Goal: Task Accomplishment & Management: Manage account settings

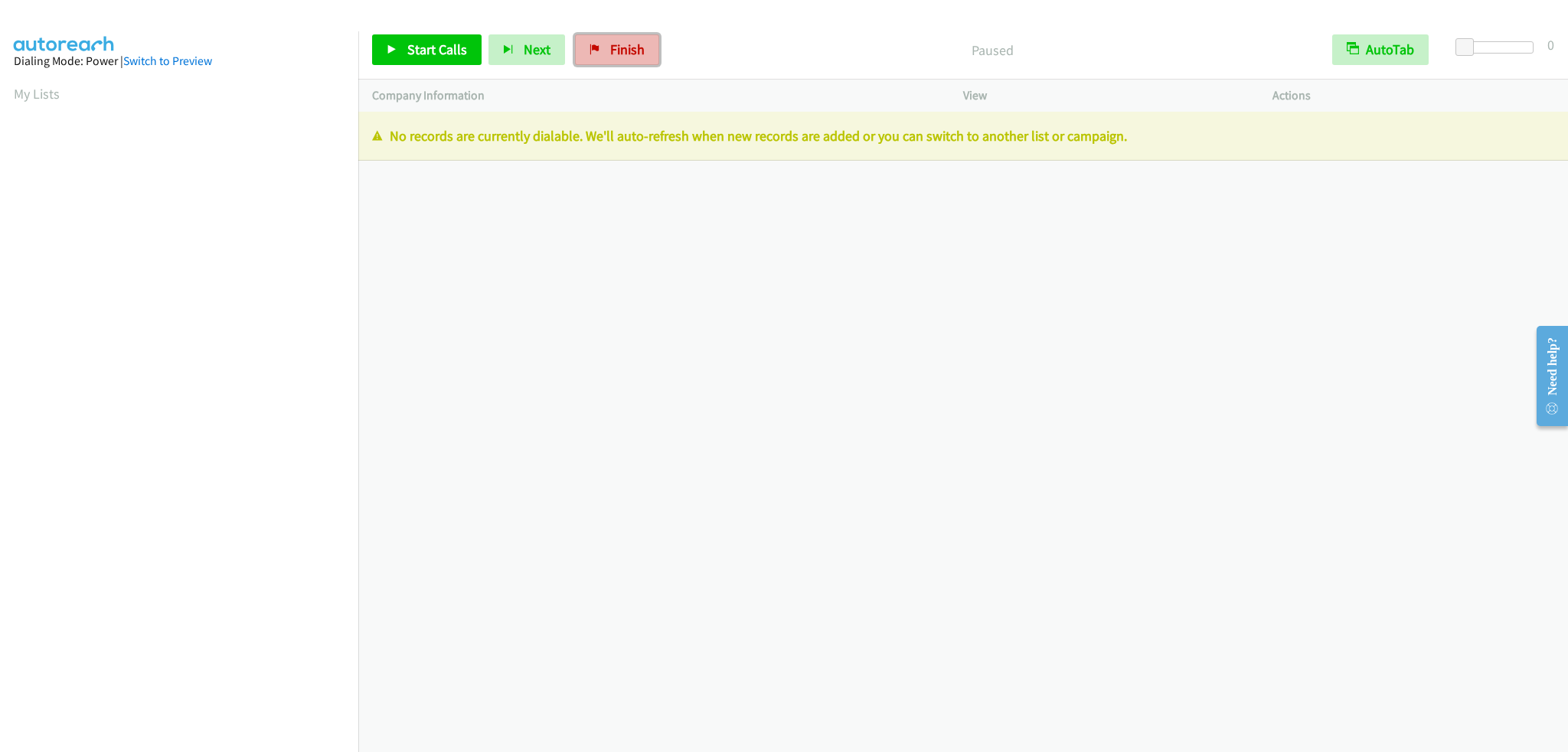
click at [628, 46] on span "Finish" at bounding box center [627, 50] width 34 height 18
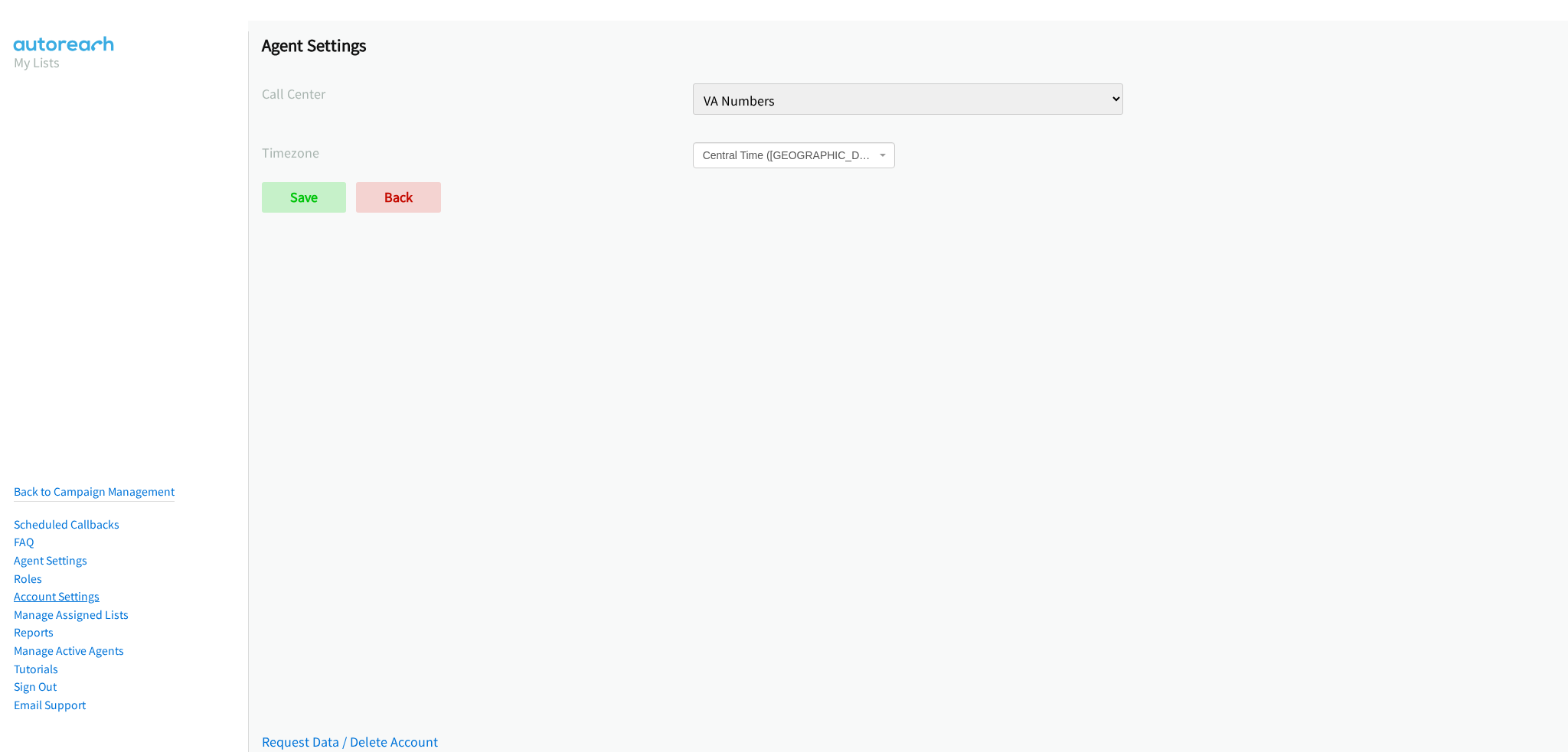
click at [82, 589] on link "Account Settings" at bounding box center [56, 596] width 86 height 14
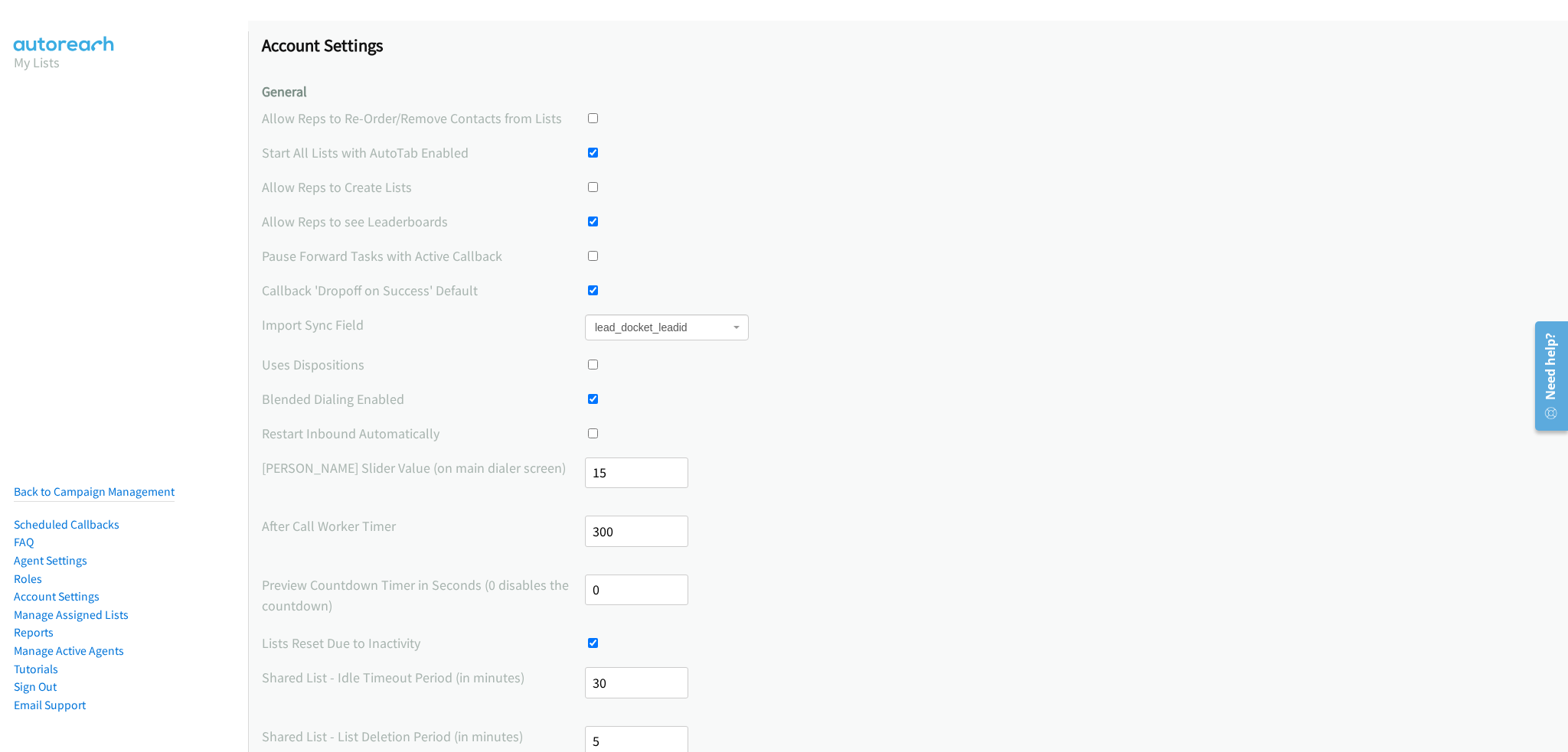
scroll to position [153, 0]
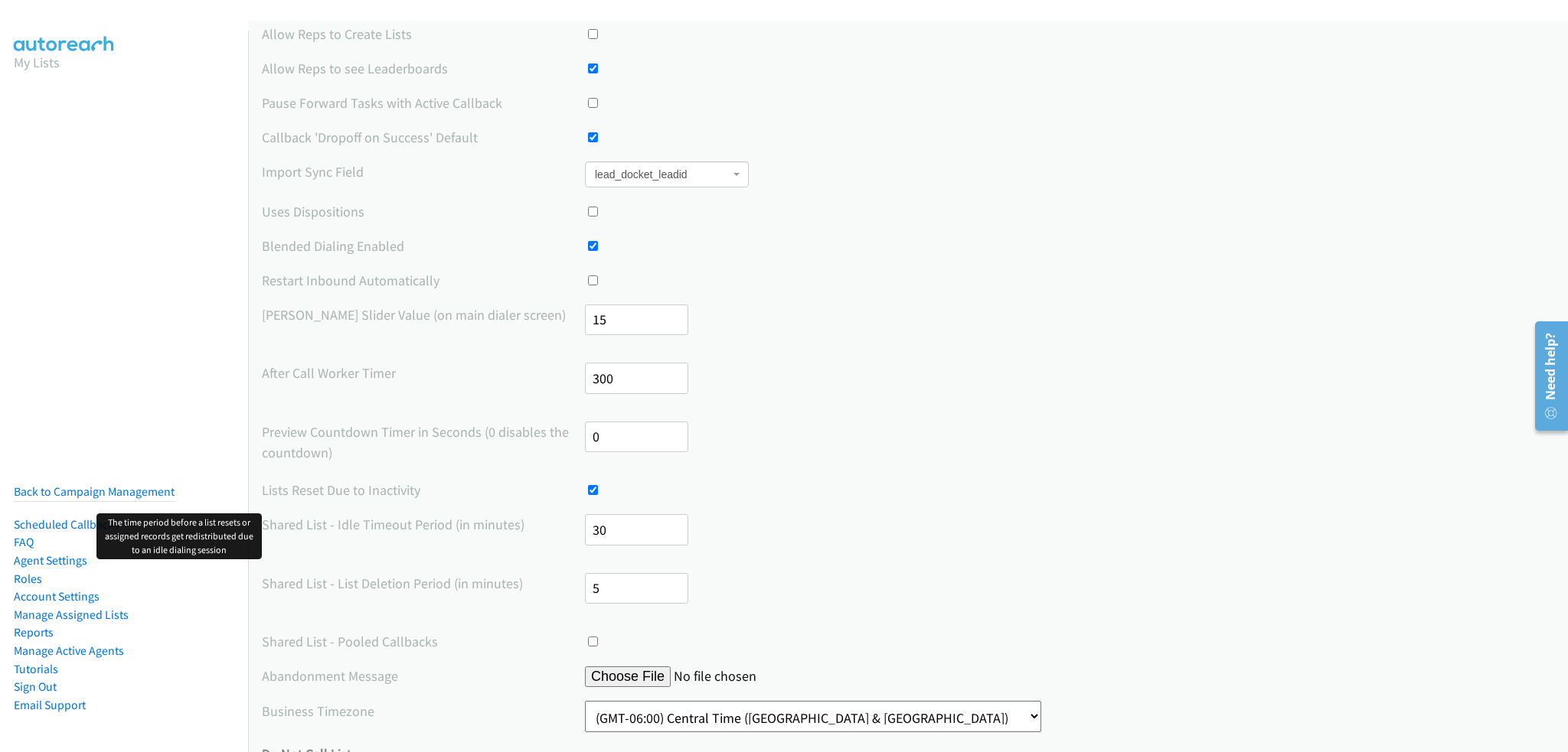
drag, startPoint x: 632, startPoint y: 537, endPoint x: 574, endPoint y: 536, distance: 58.0
click at [574, 536] on div "Shared List - Idle Timeout Period (in minutes) 30" at bounding box center [908, 537] width 1293 height 45
type input "15"
click at [527, 518] on label "Shared List - Idle Timeout Period (in minutes)" at bounding box center [423, 525] width 323 height 21
click at [466, 518] on label "Shared List - Idle Timeout Period (in minutes)" at bounding box center [423, 525] width 323 height 21
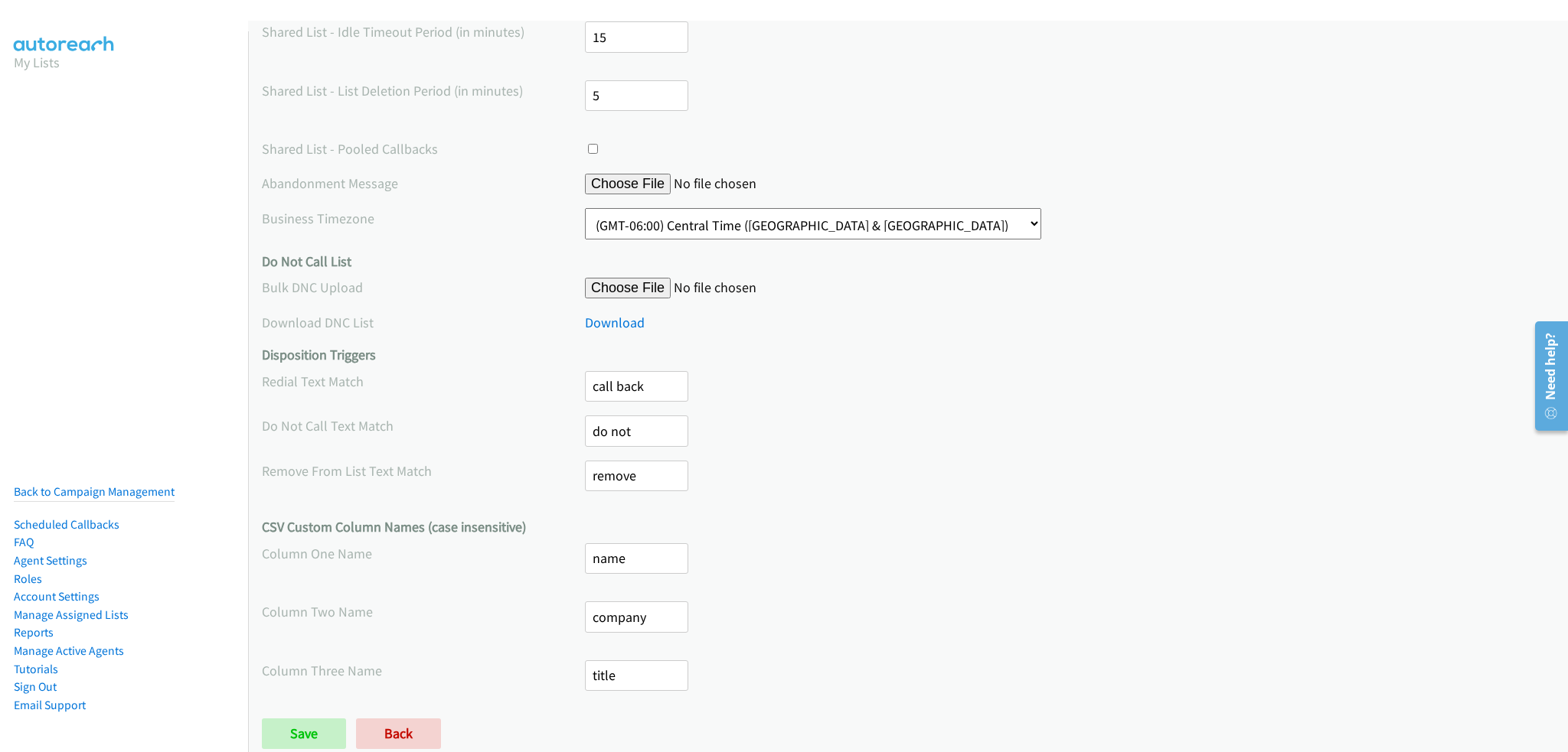
scroll to position [679, 0]
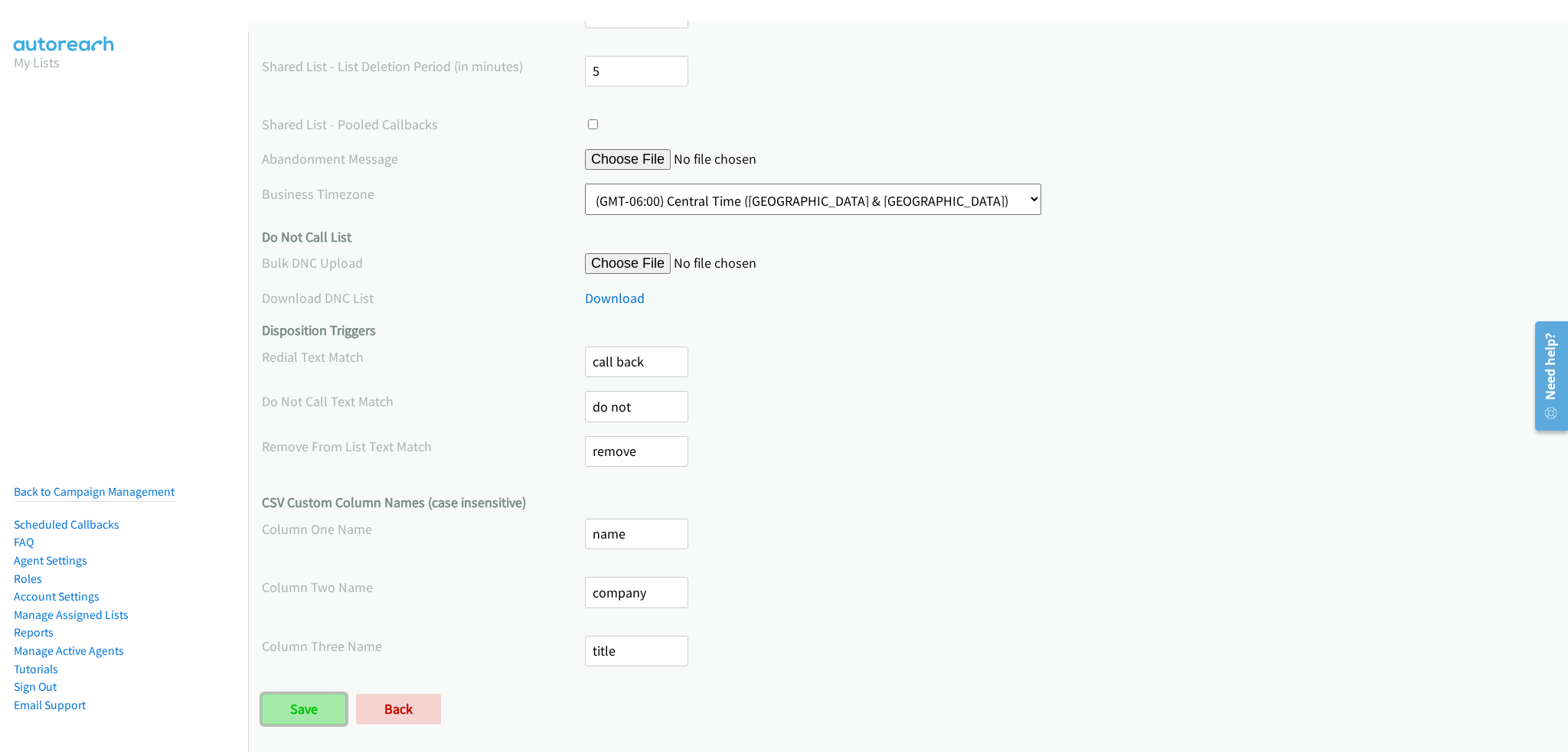
click at [285, 697] on input "Save" at bounding box center [303, 710] width 84 height 30
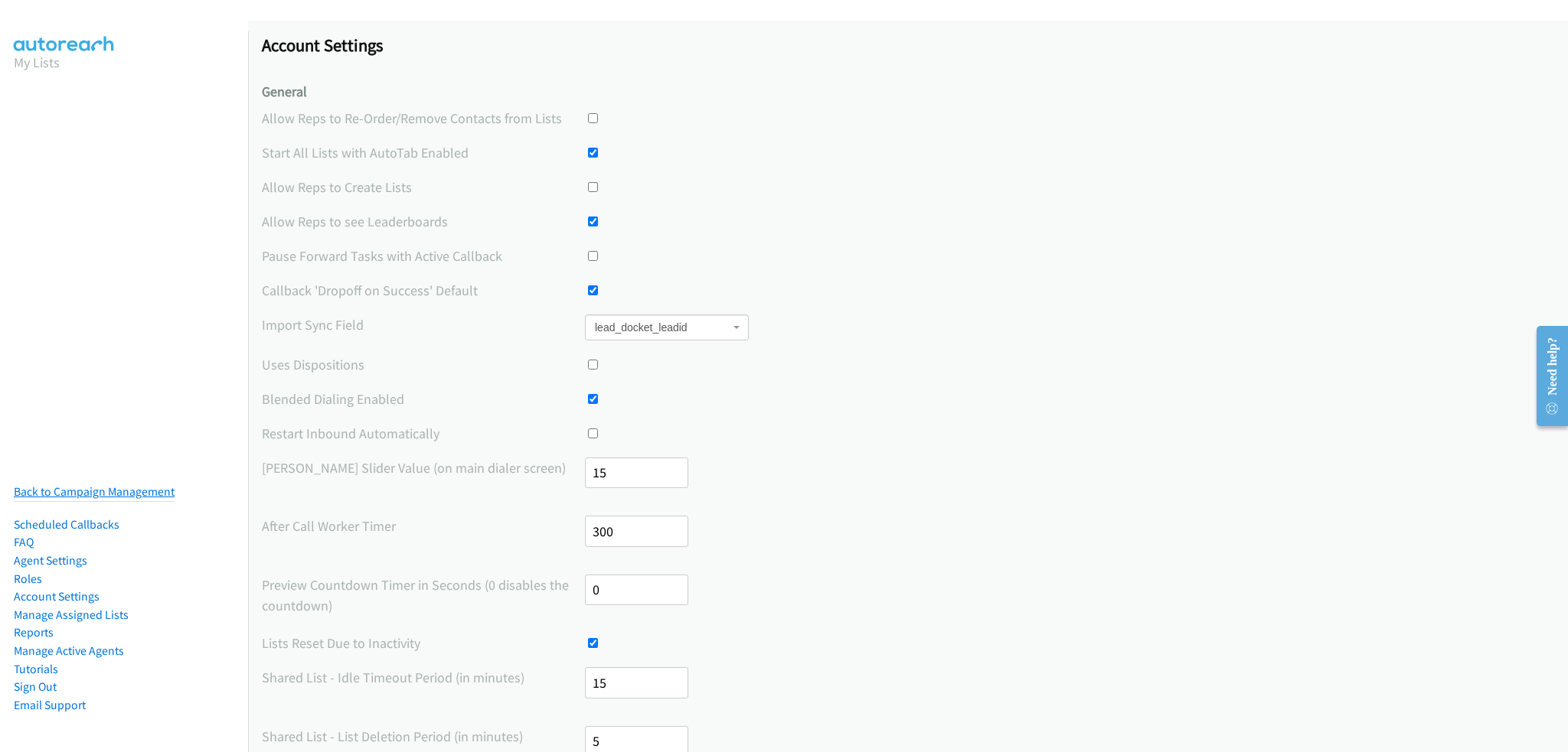
click at [84, 484] on link "Back to Campaign Management" at bounding box center [94, 491] width 161 height 14
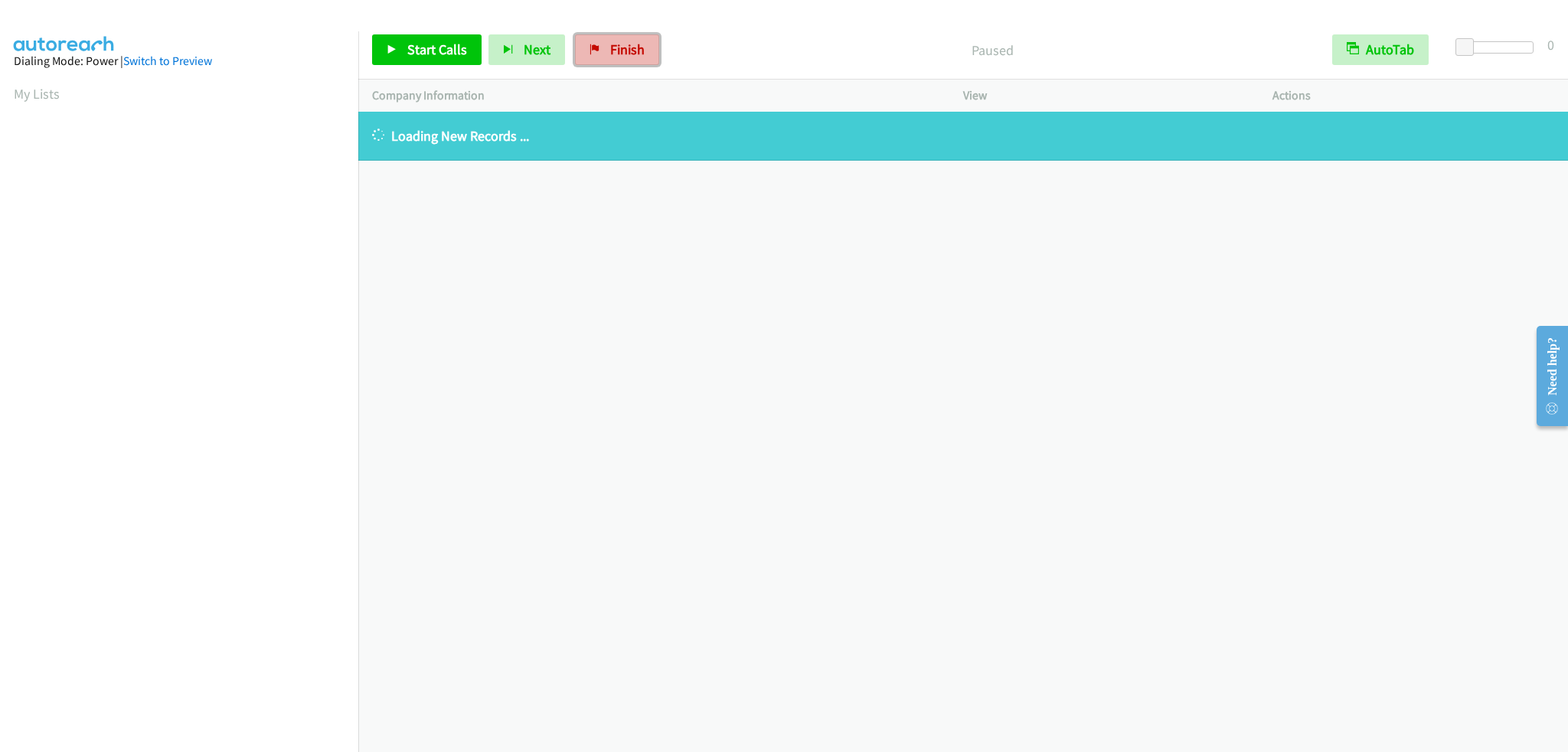
click at [610, 52] on span "Finish" at bounding box center [627, 50] width 34 height 18
